Goal: Find specific page/section: Find specific page/section

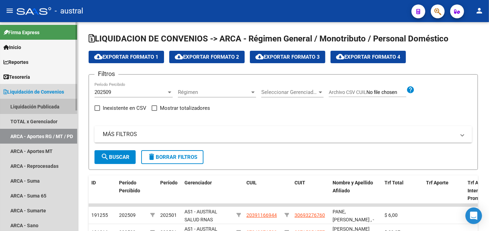
click at [33, 106] on link "Liquidación Publicada" at bounding box center [38, 106] width 77 height 15
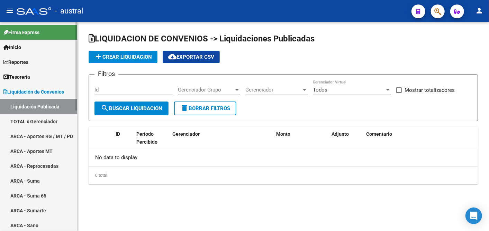
checkbox input "true"
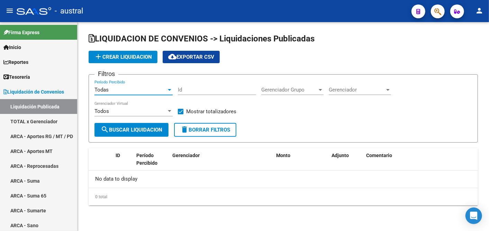
click at [168, 88] on div at bounding box center [169, 90] width 6 height 6
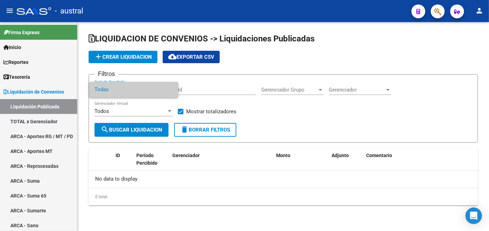
click at [145, 88] on span "Todas" at bounding box center [133, 90] width 78 height 16
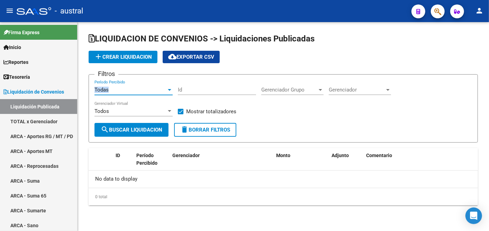
click at [170, 87] on div "Todas" at bounding box center [133, 90] width 78 height 6
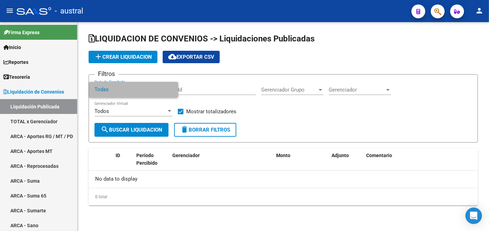
click at [170, 86] on span "Todas" at bounding box center [133, 90] width 78 height 16
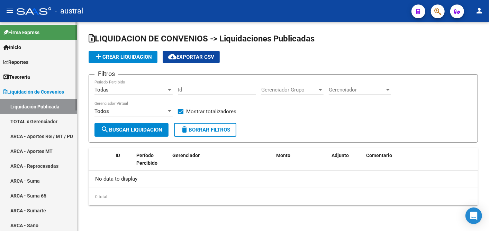
drag, startPoint x: 112, startPoint y: 130, endPoint x: 40, endPoint y: 122, distance: 71.6
click at [42, 123] on mat-sidenav-container "Firma Express Inicio Calendario SSS Instructivos Contacto OS Reportes Tablero d…" at bounding box center [244, 126] width 489 height 209
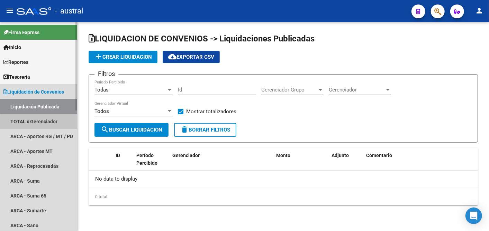
click at [40, 122] on link "TOTAL x Gerenciador" at bounding box center [38, 121] width 77 height 15
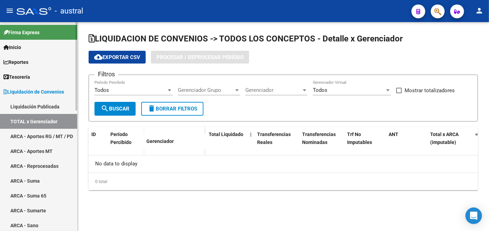
checkbox input "true"
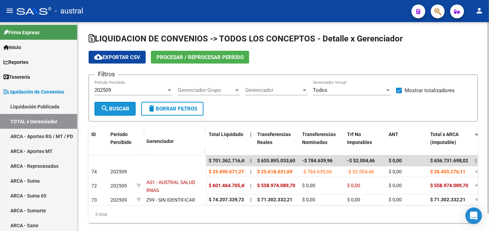
click at [119, 107] on span "search Buscar" at bounding box center [115, 109] width 29 height 6
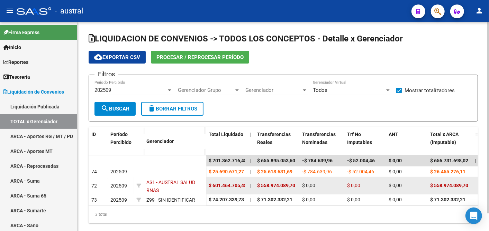
scroll to position [19, 0]
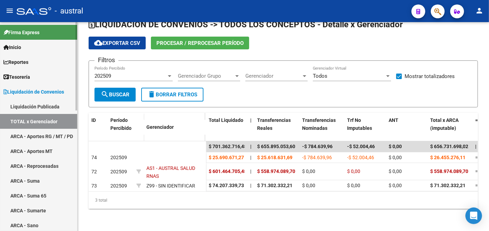
click at [44, 130] on link "ARCA - Aportes RG / MT / PD" at bounding box center [38, 136] width 77 height 15
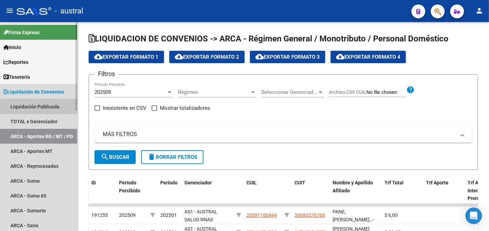
click at [30, 102] on link "Liquidación Publicada" at bounding box center [38, 106] width 77 height 15
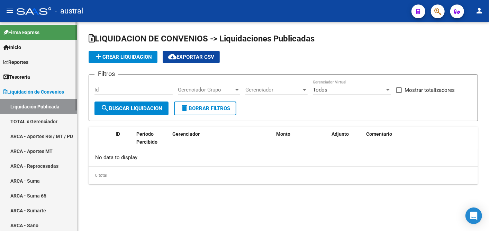
checkbox input "true"
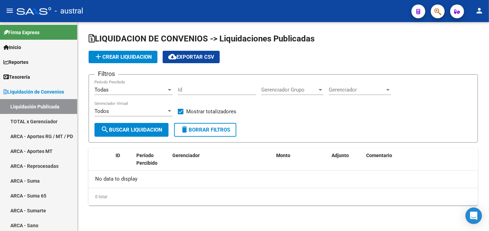
click at [170, 89] on div at bounding box center [169, 90] width 3 height 2
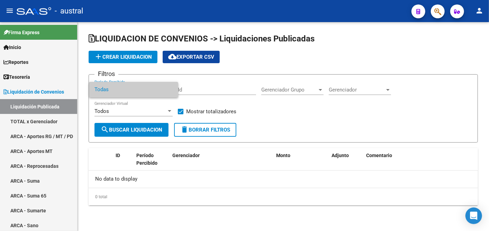
click at [138, 130] on div at bounding box center [244, 115] width 489 height 231
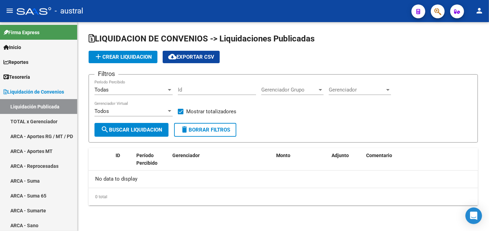
click at [138, 130] on span "search Buscar Liquidacion" at bounding box center [132, 130] width 62 height 6
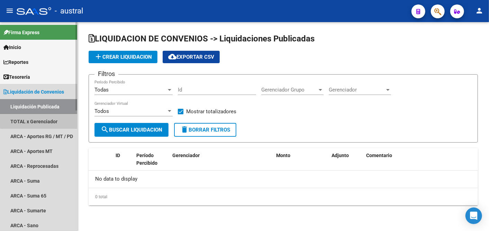
click at [49, 117] on link "TOTAL x Gerenciador" at bounding box center [38, 121] width 77 height 15
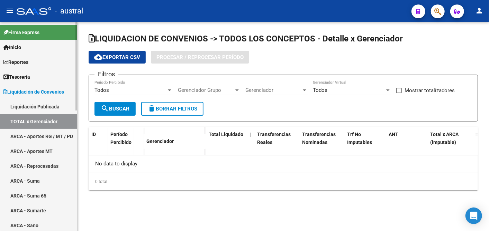
checkbox input "true"
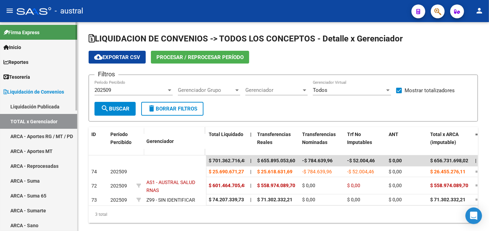
click at [44, 91] on span "Liquidación de Convenios" at bounding box center [33, 92] width 61 height 8
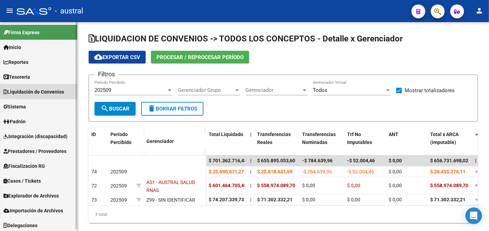
click at [44, 91] on span "Liquidación de Convenios" at bounding box center [33, 92] width 61 height 8
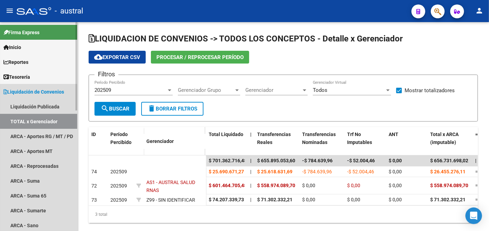
click at [27, 121] on link "TOTAL x Gerenciador" at bounding box center [38, 121] width 77 height 15
